Goal: Navigation & Orientation: Find specific page/section

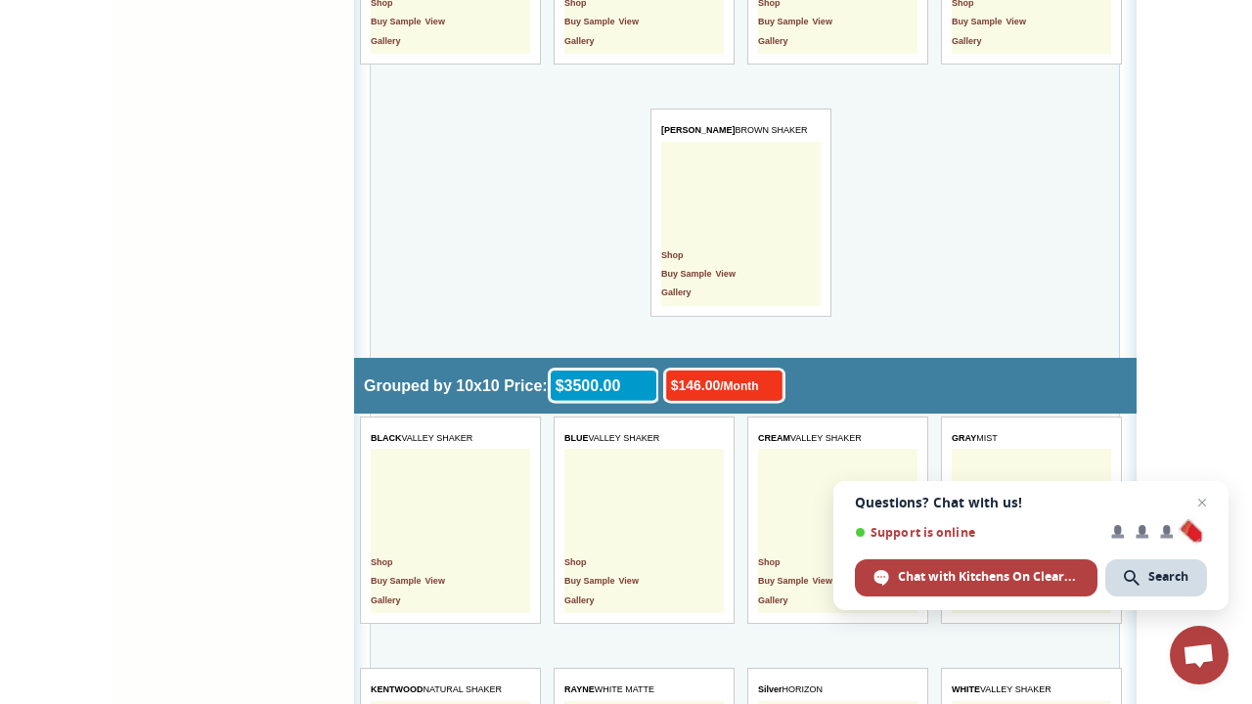
scroll to position [3332, 0]
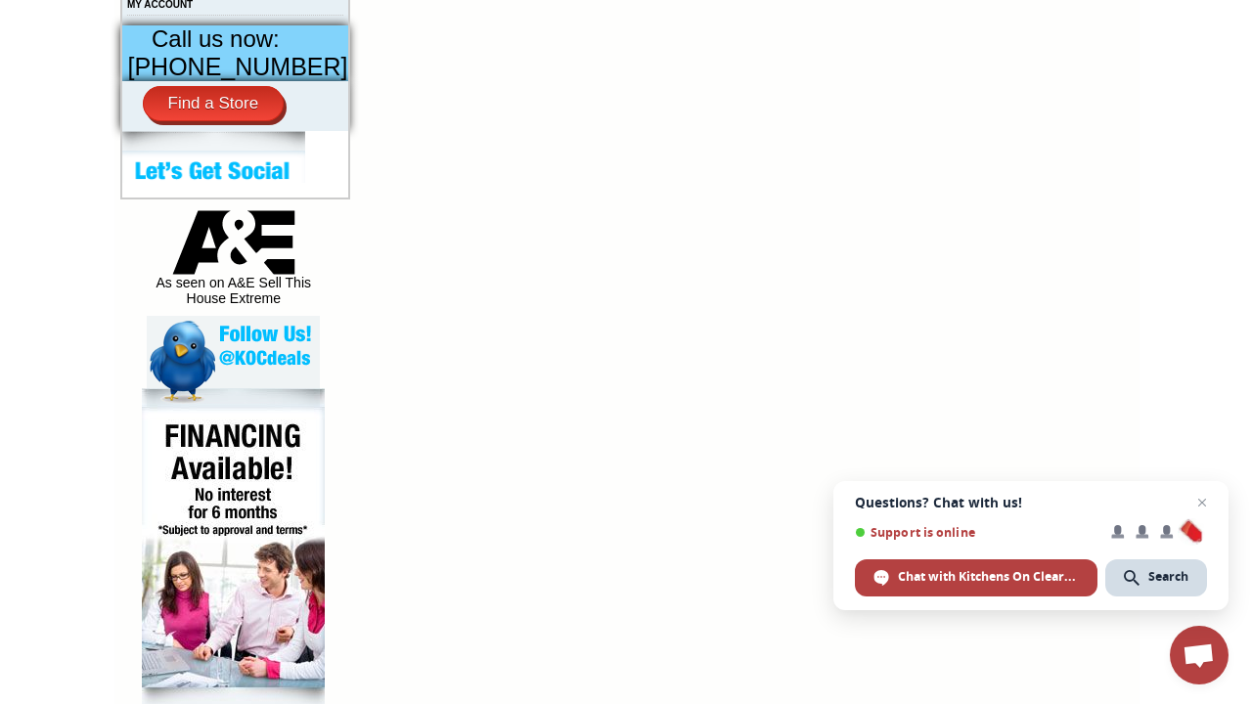
scroll to position [1163, 0]
